Goal: Information Seeking & Learning: Learn about a topic

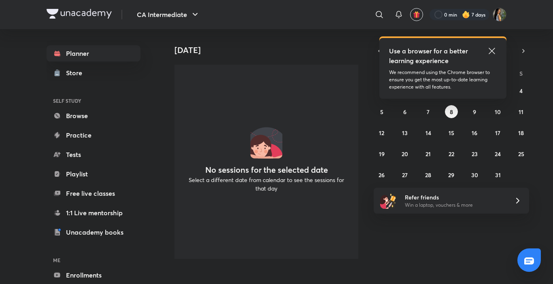
click at [123, 279] on div "CA Intermediate ​ Use a browser for a better learning experience We recommend u…" at bounding box center [276, 142] width 553 height 284
click at [124, 275] on link "Enrollments" at bounding box center [94, 275] width 94 height 16
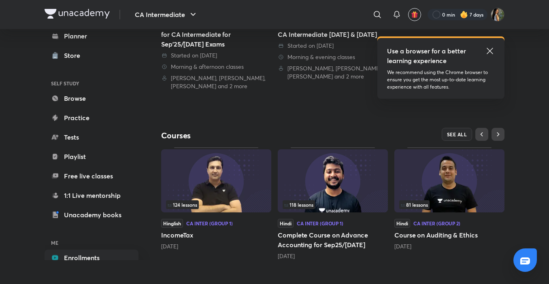
scroll to position [200, 0]
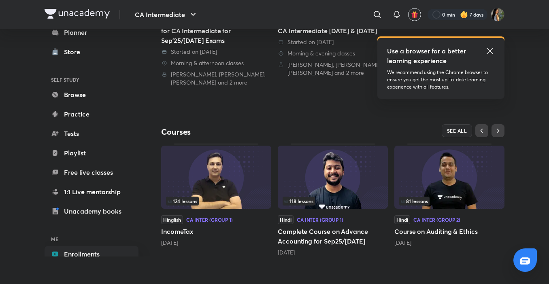
click at [419, 199] on span "81 lessons" at bounding box center [414, 201] width 27 height 5
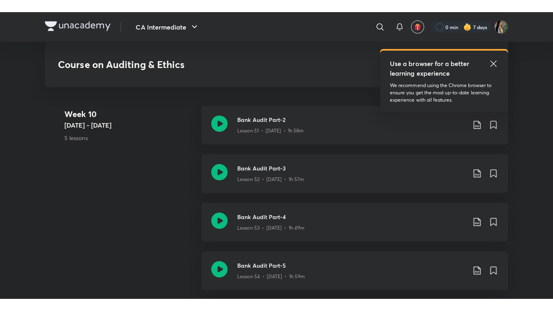
scroll to position [3238, 0]
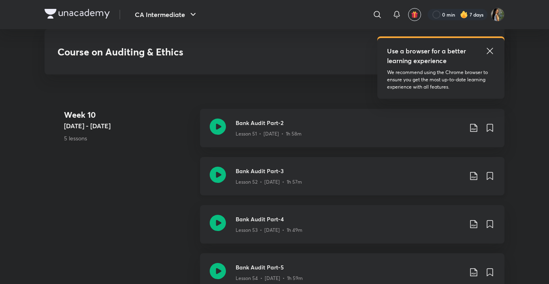
click at [362, 177] on div "Lesson 52 • [DATE] • 1h 57m" at bounding box center [349, 180] width 227 height 11
